Goal: Check status: Check status

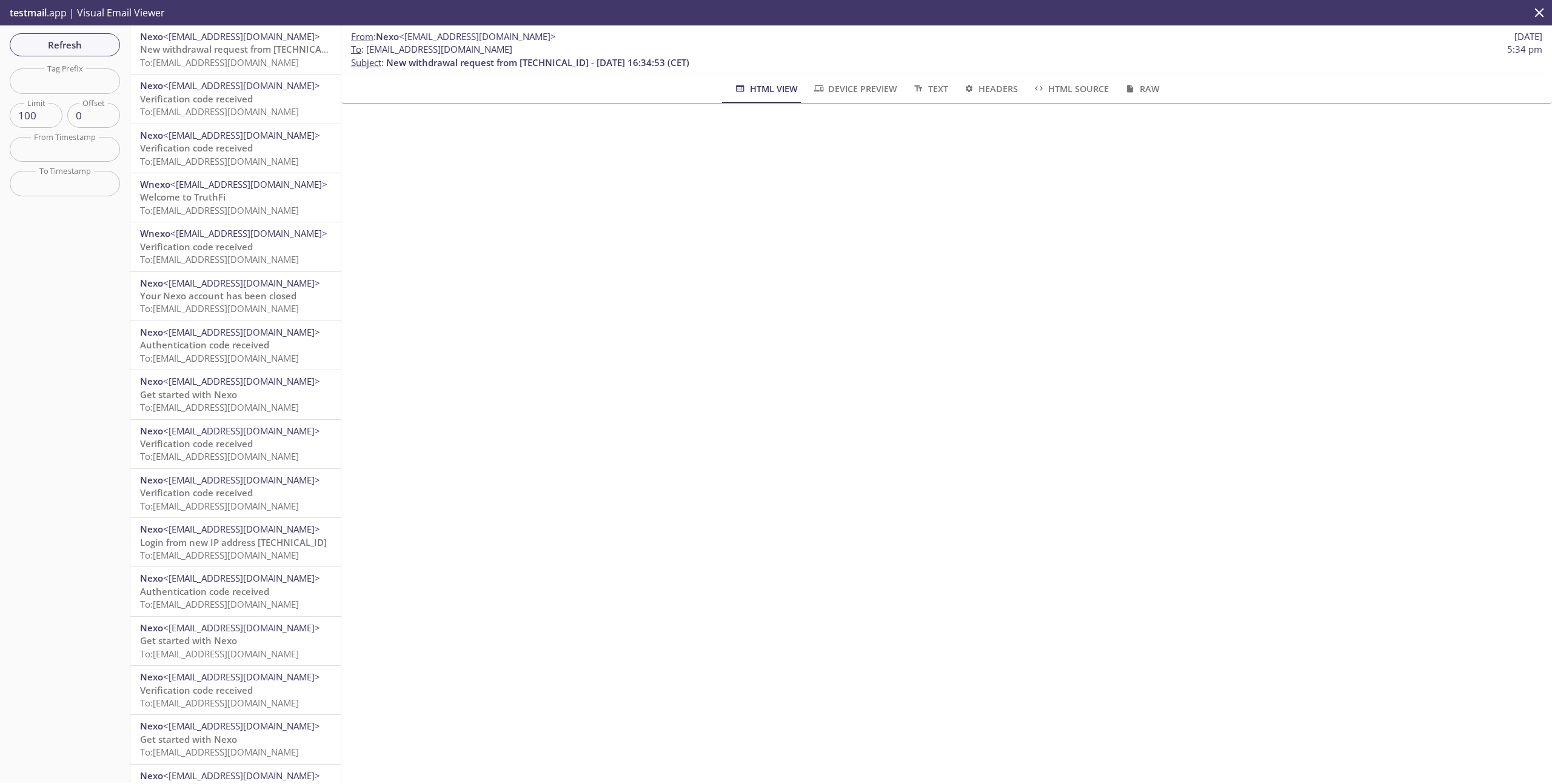
click at [213, 62] on span "To: [EMAIL_ADDRESS][DOMAIN_NAME]" at bounding box center [220, 62] width 159 height 12
click at [52, 45] on span "Refresh" at bounding box center [65, 45] width 91 height 15
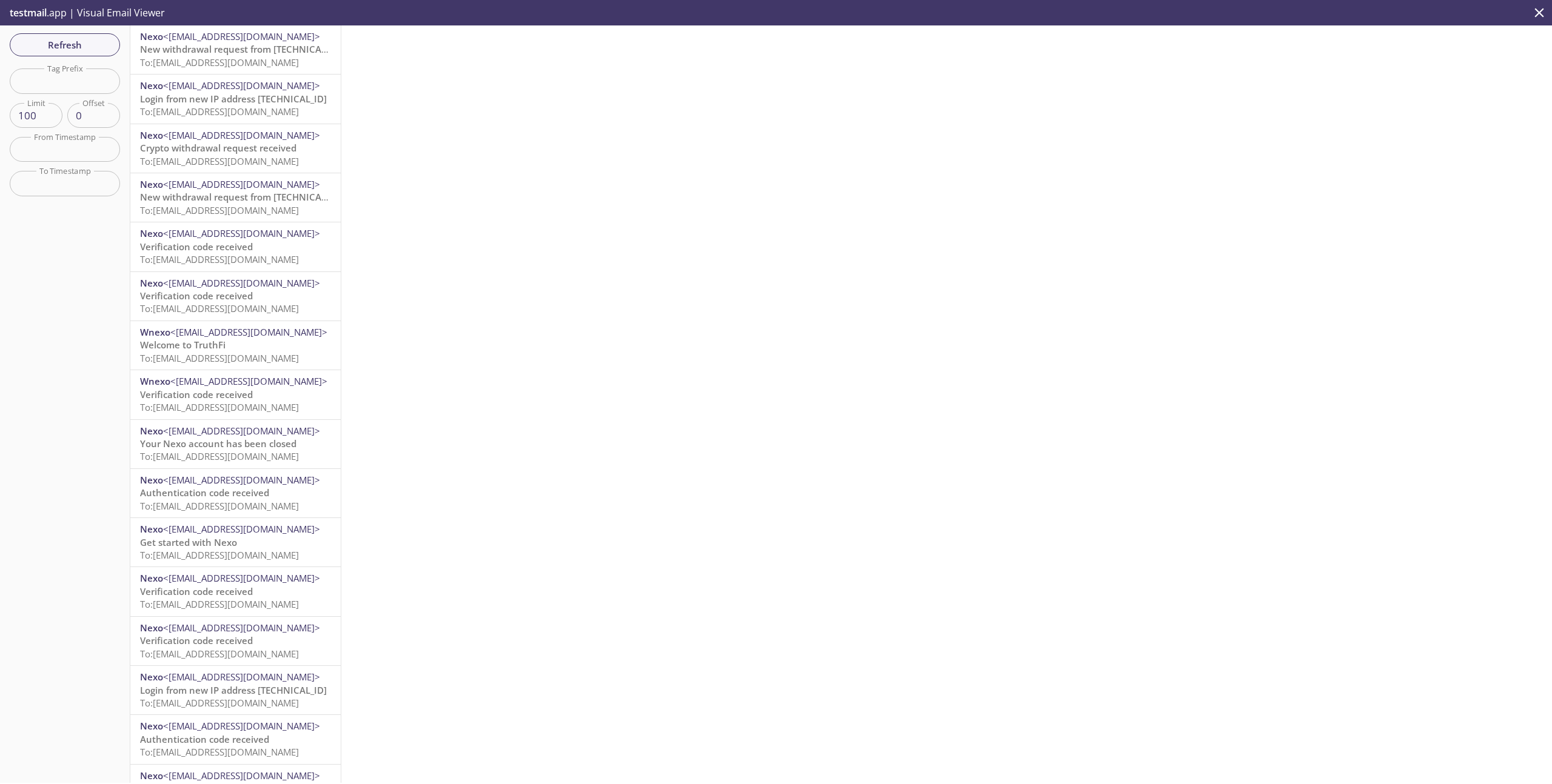
click at [219, 59] on span "To: [EMAIL_ADDRESS][DOMAIN_NAME]" at bounding box center [220, 62] width 159 height 12
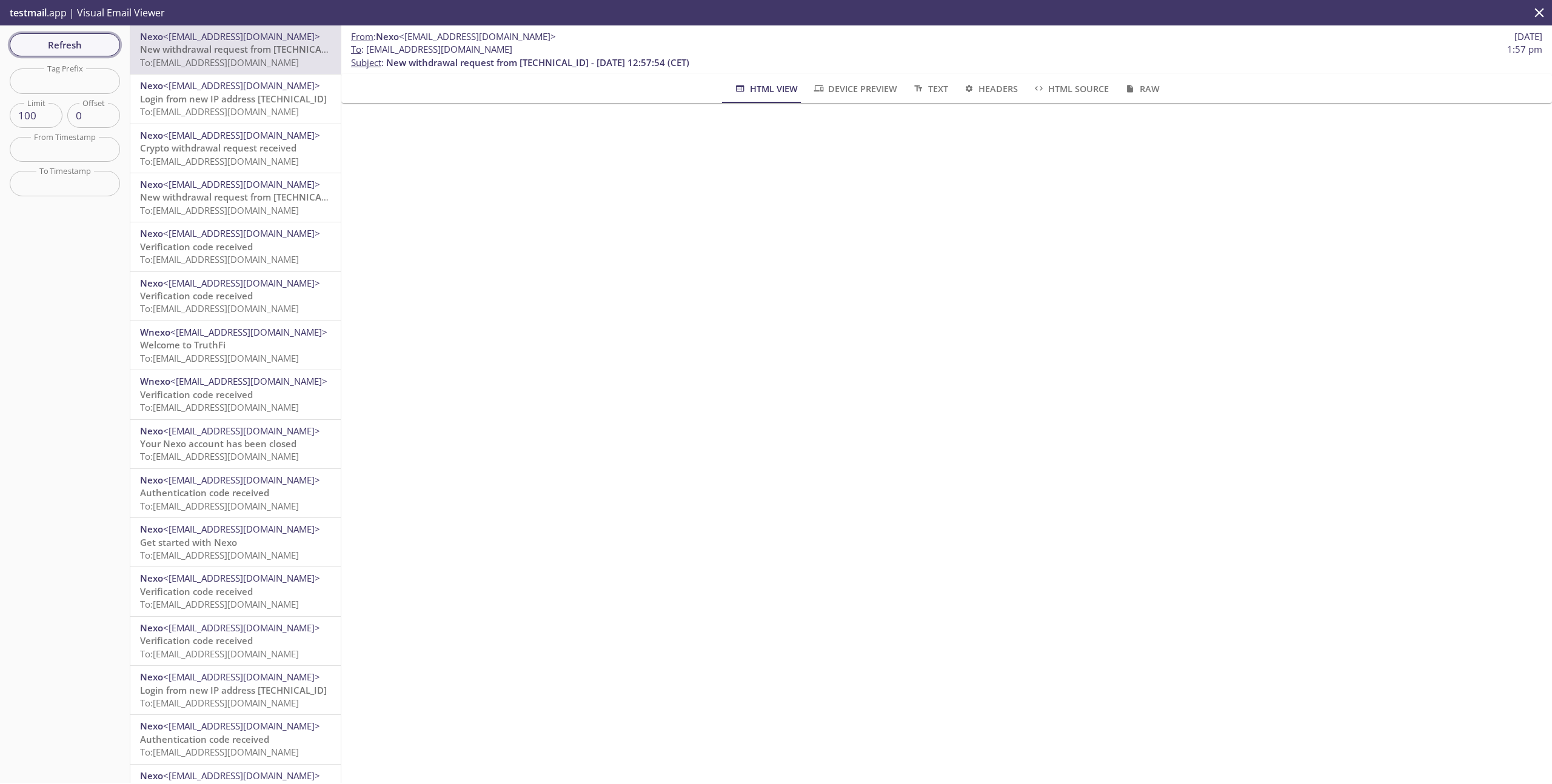
click at [95, 33] on button "Refresh" at bounding box center [65, 45] width 110 height 23
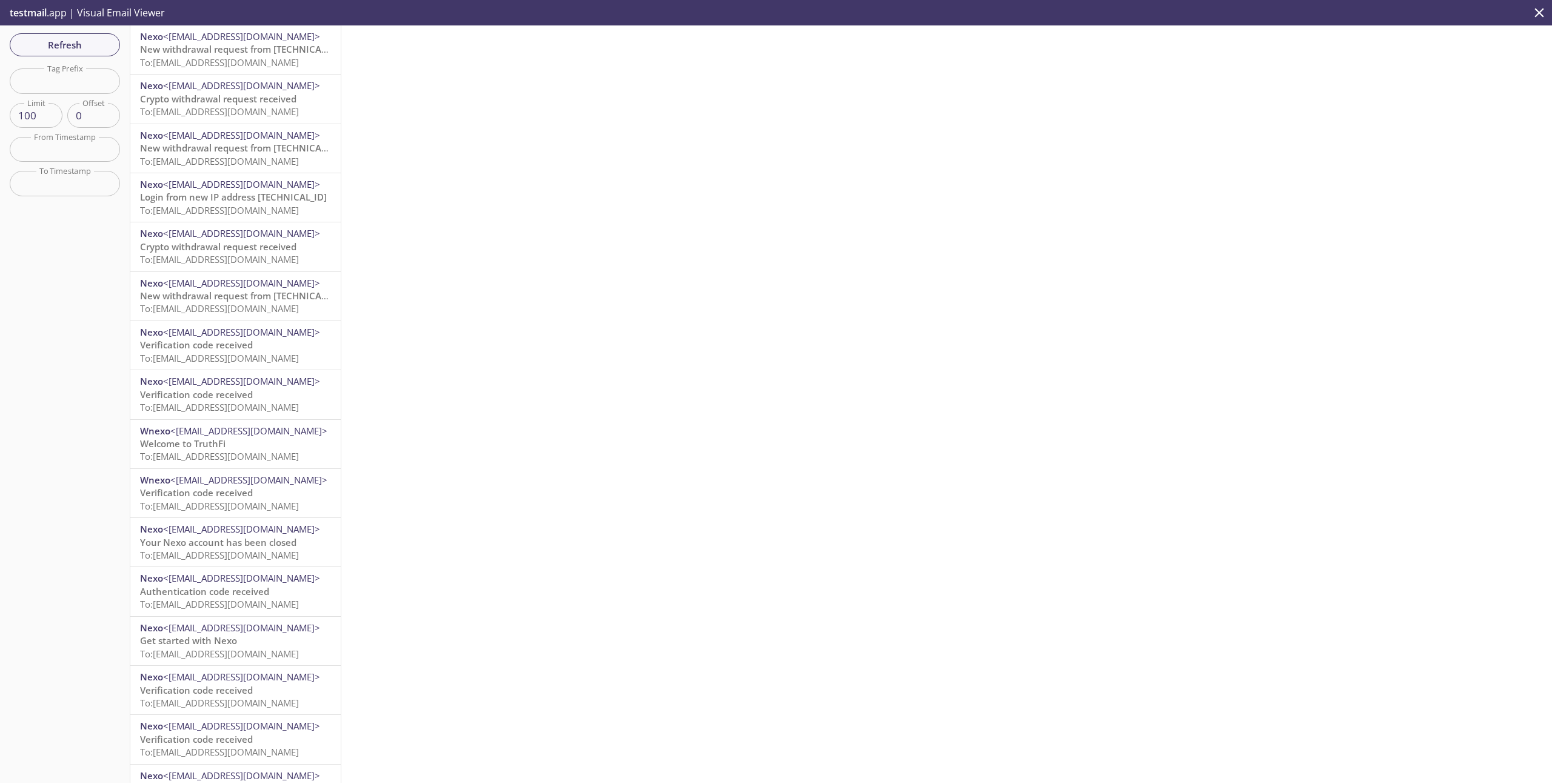
click at [220, 45] on span "New withdrawal request from [TECHNICAL_ID] - [DATE] 13:02:12 (CET)" at bounding box center [292, 49] width 303 height 12
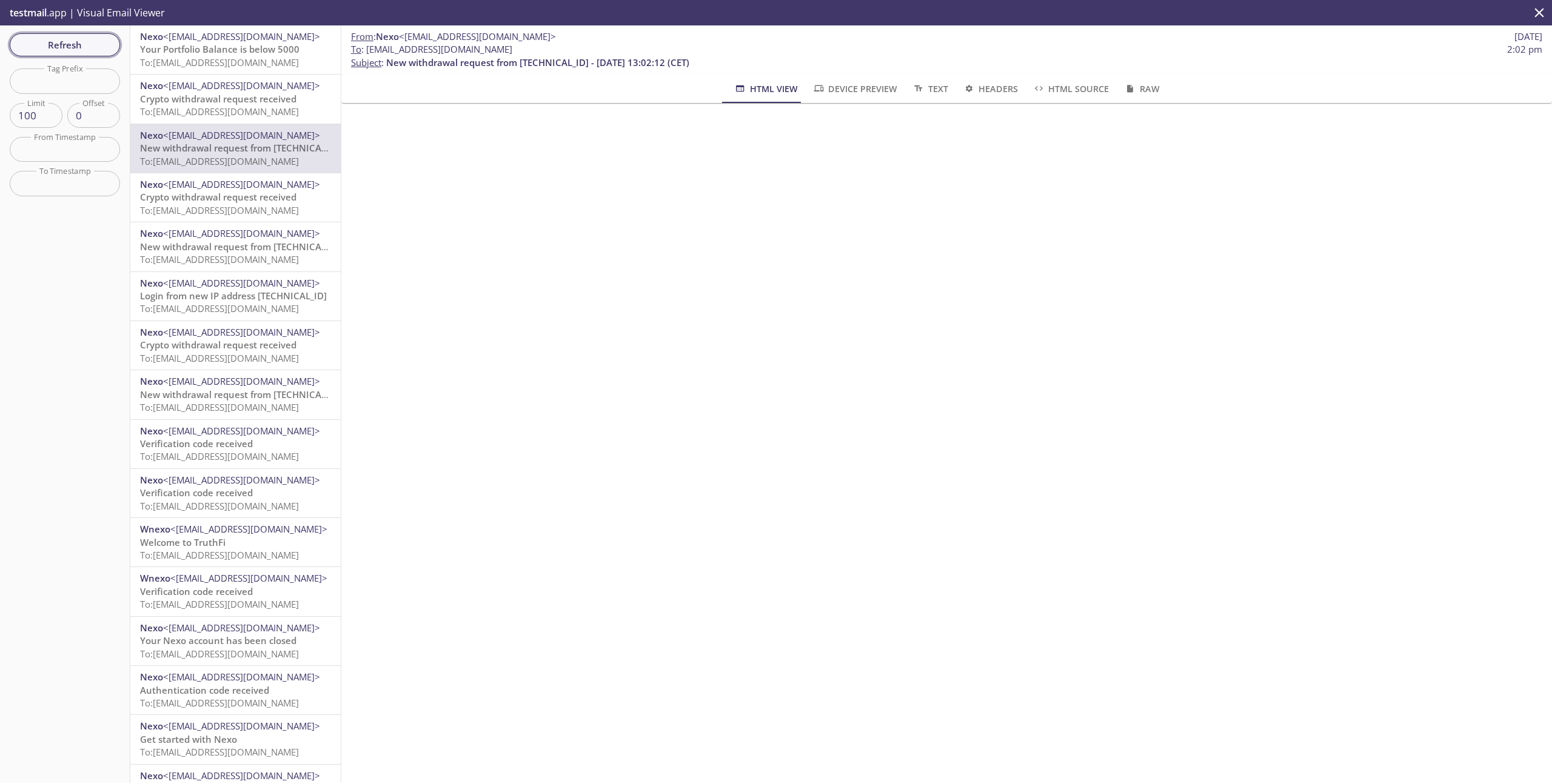
click at [83, 47] on span "Refresh" at bounding box center [65, 45] width 91 height 15
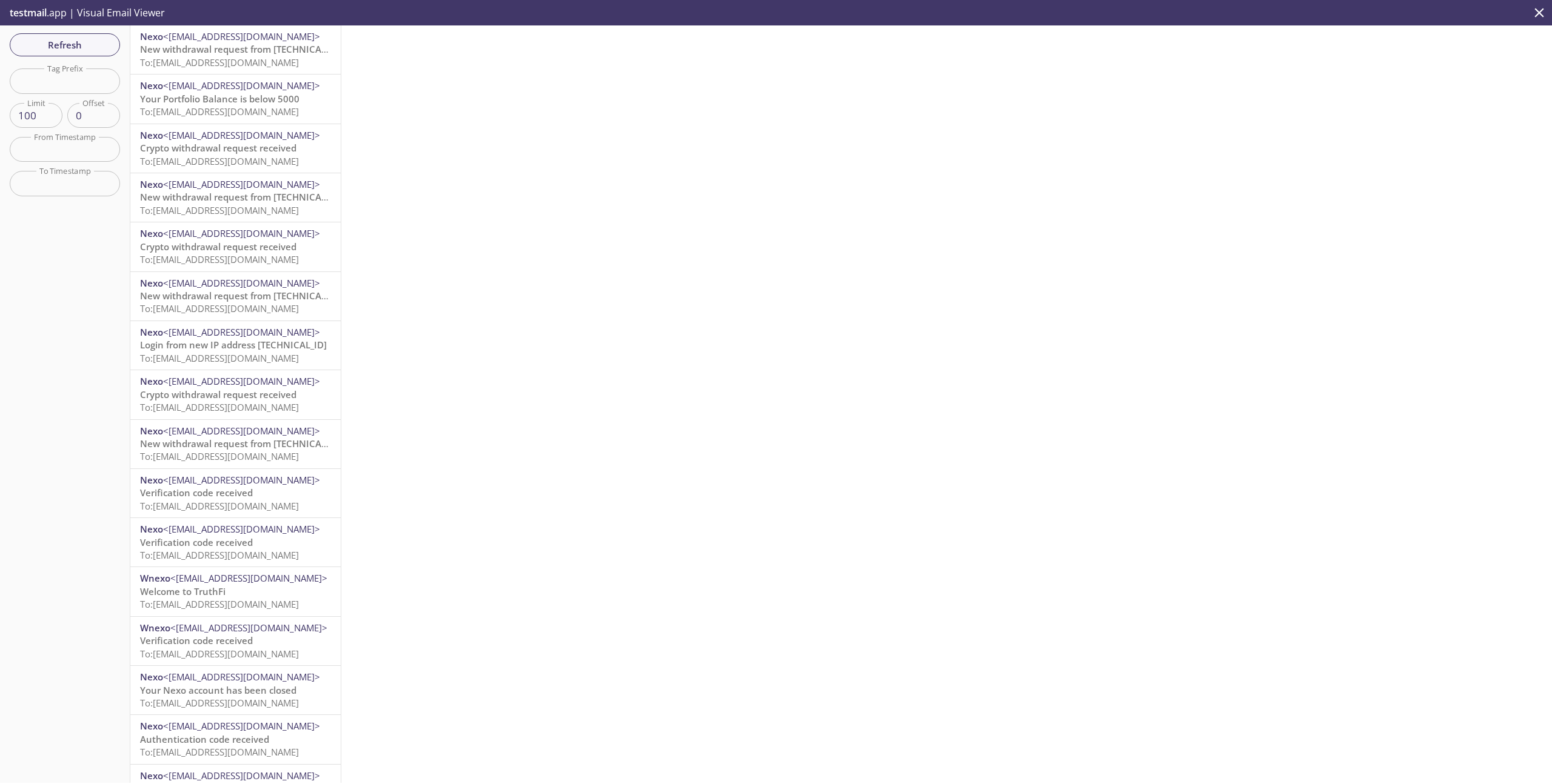
click at [259, 59] on span "To: [EMAIL_ADDRESS][DOMAIN_NAME]" at bounding box center [220, 62] width 159 height 12
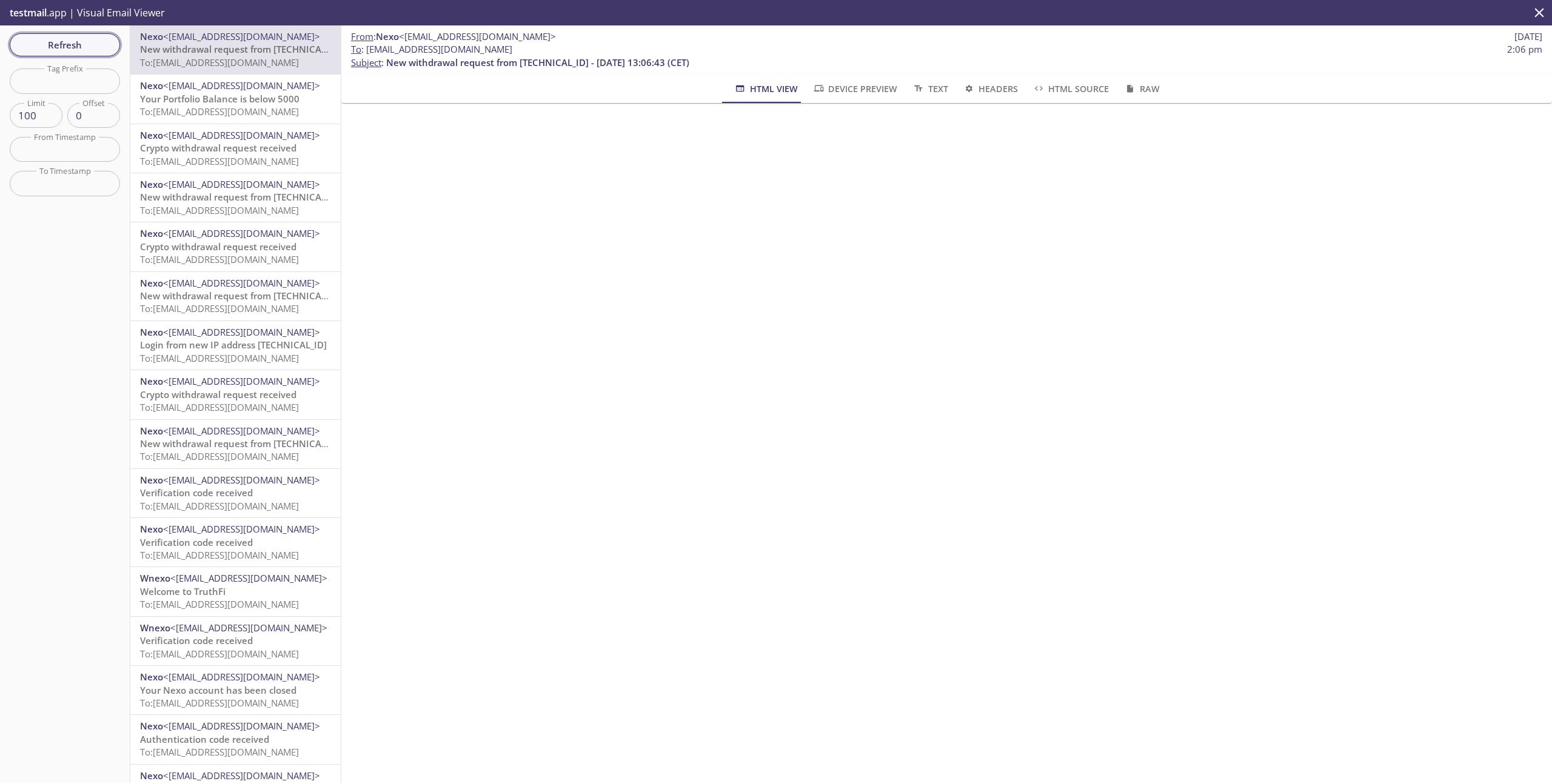
click at [93, 49] on div "Refresh Filters Tag Prefix Tag Prefix Limit 100 Limit Offset 0 Offset From Time…" at bounding box center [65, 404] width 131 height 758
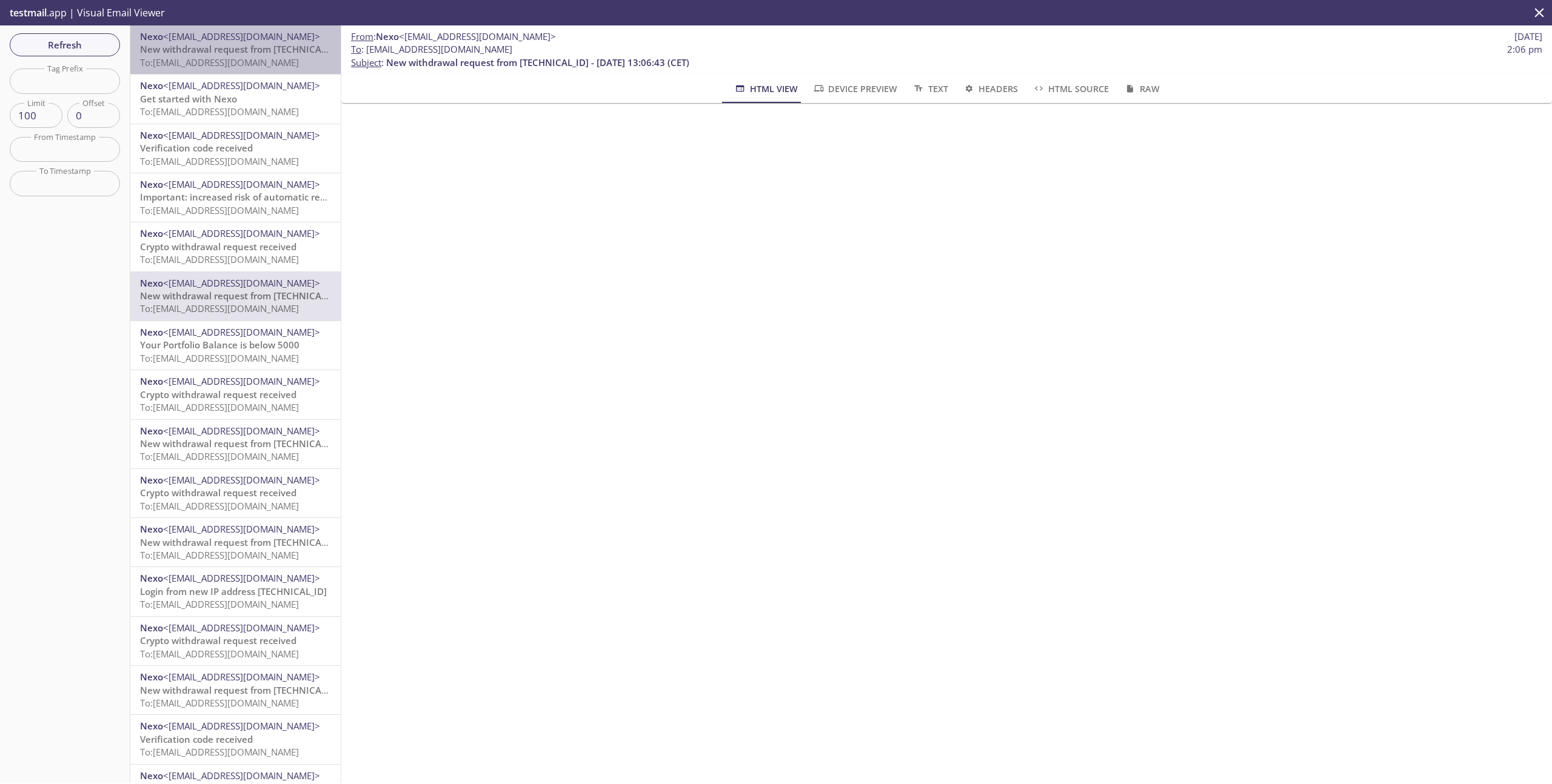
click at [239, 53] on span "New withdrawal request from [TECHNICAL_ID] - [DATE] 13:18:01 (CET)" at bounding box center [292, 49] width 303 height 12
